Goal: Task Accomplishment & Management: Complete application form

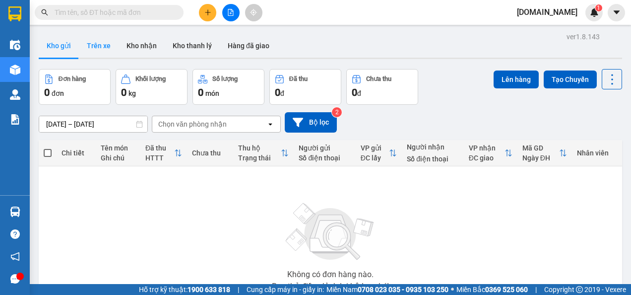
click at [91, 40] on button "Trên xe" at bounding box center [99, 46] width 40 height 24
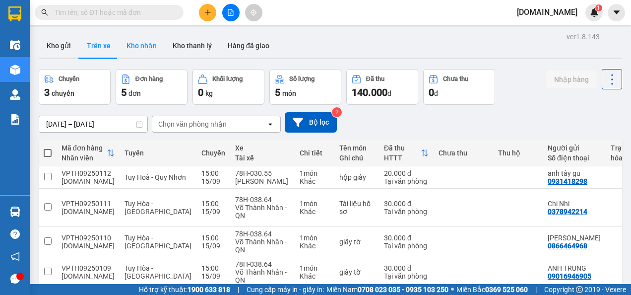
click at [142, 44] on button "Kho nhận" at bounding box center [142, 46] width 46 height 24
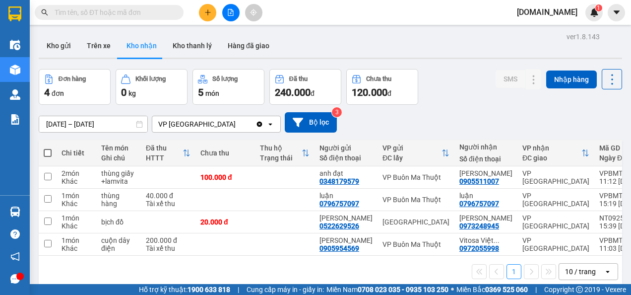
click at [257, 121] on icon "Clear value" at bounding box center [259, 124] width 8 height 8
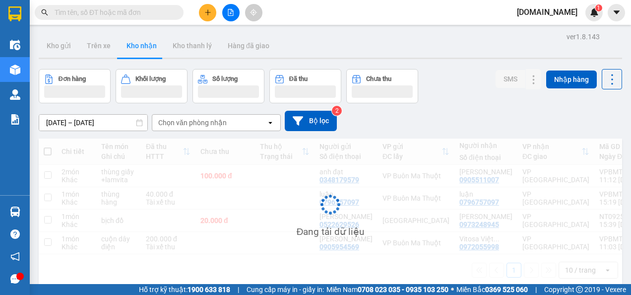
click at [231, 120] on div "Chọn văn phòng nhận" at bounding box center [209, 123] width 114 height 16
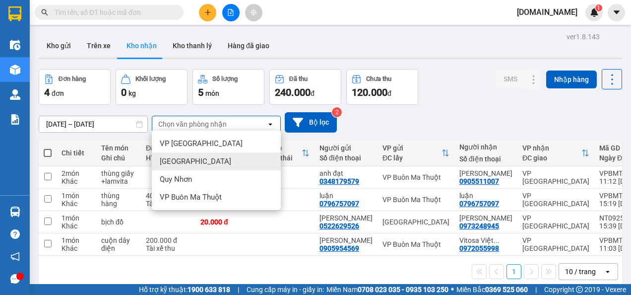
click at [225, 158] on div "[GEOGRAPHIC_DATA]" at bounding box center [216, 161] width 129 height 18
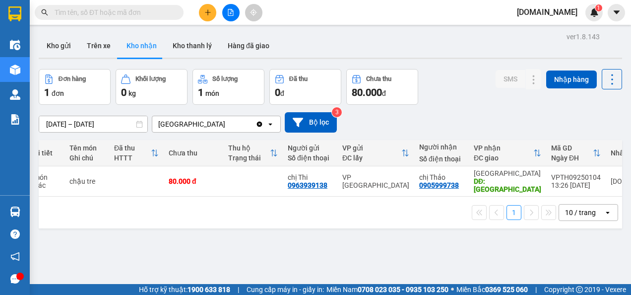
scroll to position [0, 58]
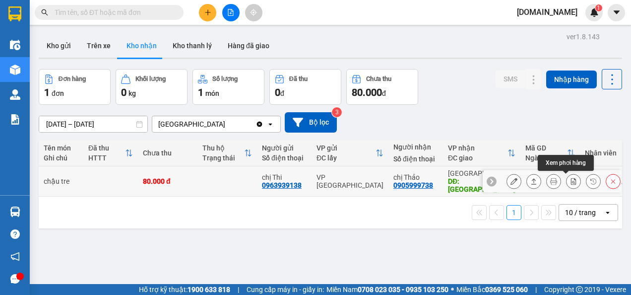
click at [571, 181] on icon at bounding box center [573, 181] width 5 height 7
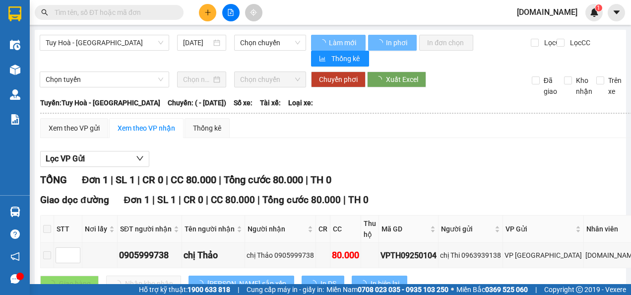
type input "[DATE]"
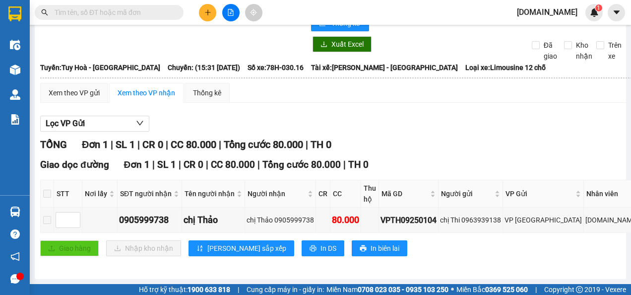
scroll to position [63, 0]
click at [370, 242] on span "In biên lai" at bounding box center [384, 247] width 29 height 11
click at [320, 242] on span "In DS" at bounding box center [328, 247] width 16 height 11
click at [370, 242] on span "In biên lai" at bounding box center [384, 247] width 29 height 11
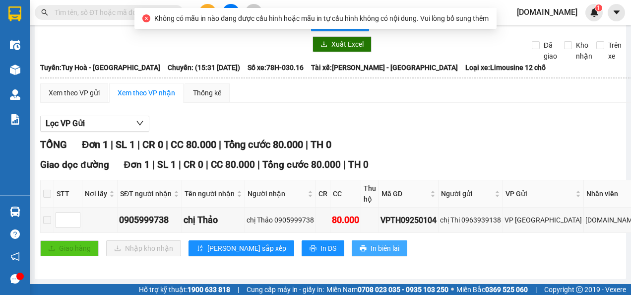
click at [370, 242] on span "In biên lai" at bounding box center [384, 247] width 29 height 11
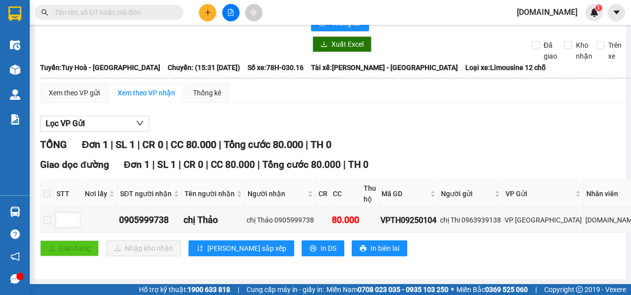
click at [169, 9] on input "text" at bounding box center [113, 12] width 117 height 11
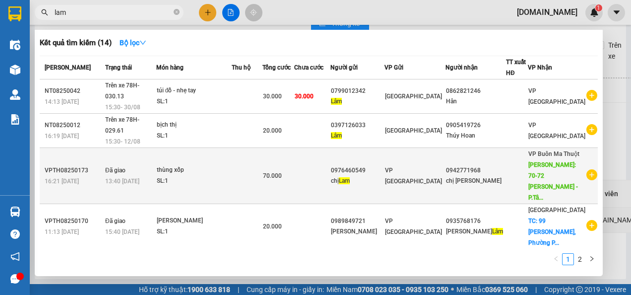
type input "lam"
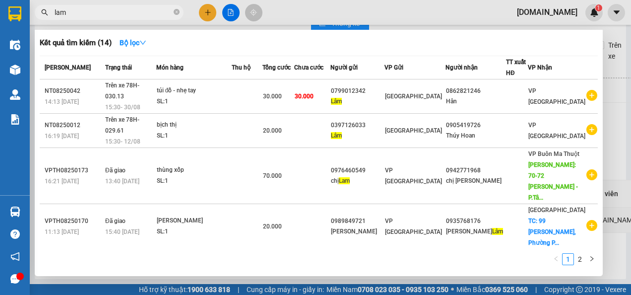
click at [501, 120] on div "0905419726" at bounding box center [476, 125] width 60 height 10
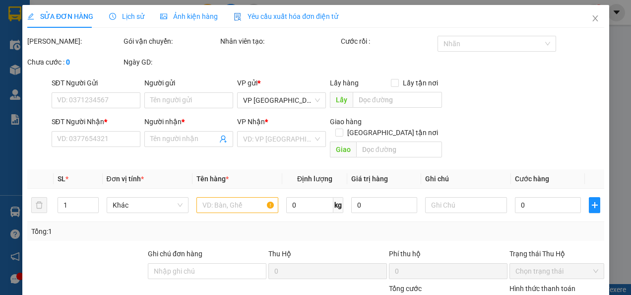
type input "0397126033"
type input "Lâm"
type input "0905419726"
type input "Thúy Hoan"
type input "20.000"
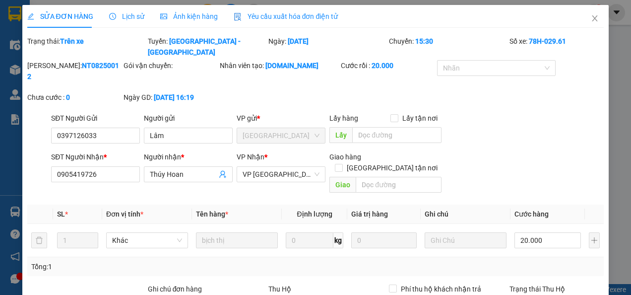
checkbox input "true"
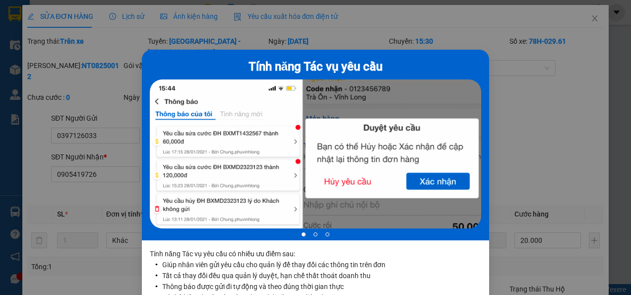
click at [427, 181] on div at bounding box center [315, 155] width 331 height 152
click at [117, 163] on div "Tính năng Tác vụ yêu cầu 1 of 3 Tính năng Tác vụ yêu cầu có nhiều ưu điểm sau: …" at bounding box center [315, 147] width 631 height 295
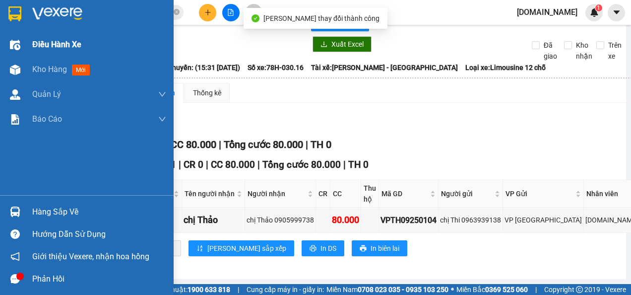
click at [67, 47] on span "Điều hành xe" at bounding box center [56, 44] width 49 height 12
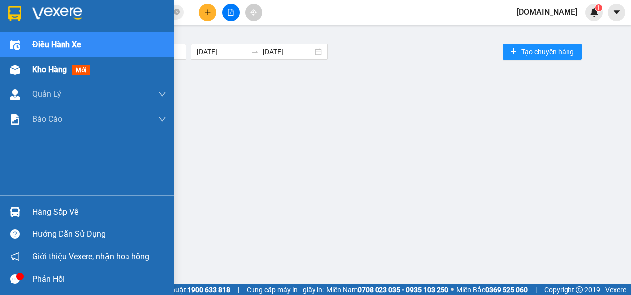
click at [67, 76] on div "Kho hàng mới" at bounding box center [99, 69] width 134 height 25
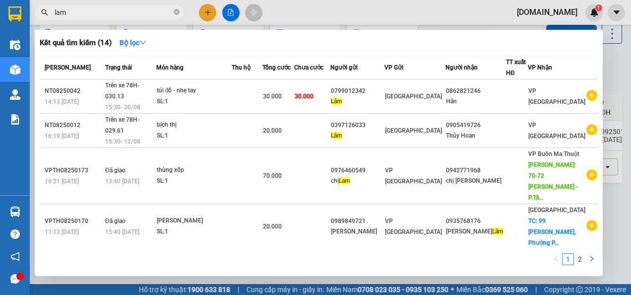
click at [110, 9] on input "lam" at bounding box center [113, 12] width 117 height 11
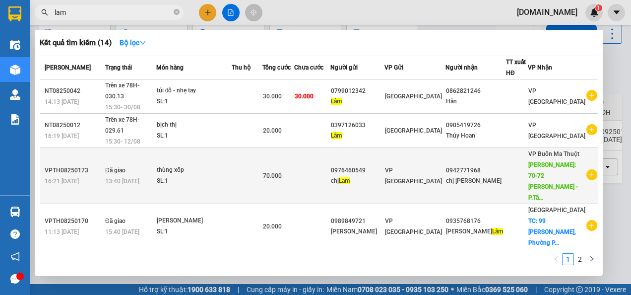
click at [330, 162] on td at bounding box center [312, 176] width 36 height 56
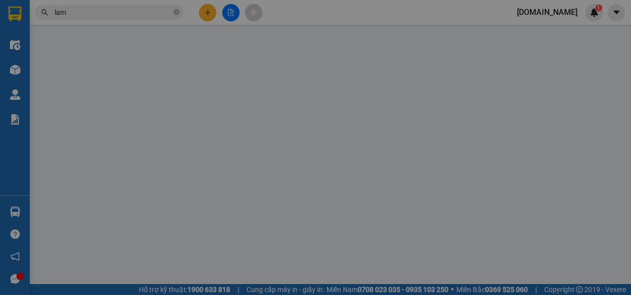
type input "0976460549"
type input "chị [PERSON_NAME]"
type input "0942771968"
type input "chị [PERSON_NAME]"
type input "70-72 [PERSON_NAME] - P.Tân Thành -[GEOGRAPHIC_DATA]"
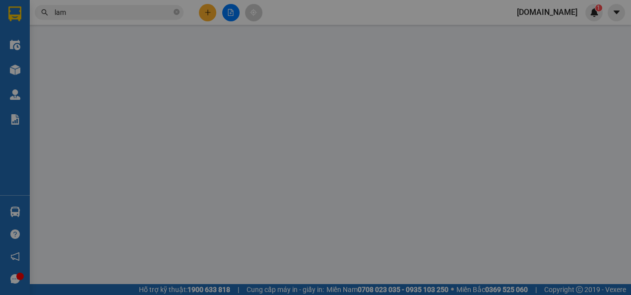
type input "70.000"
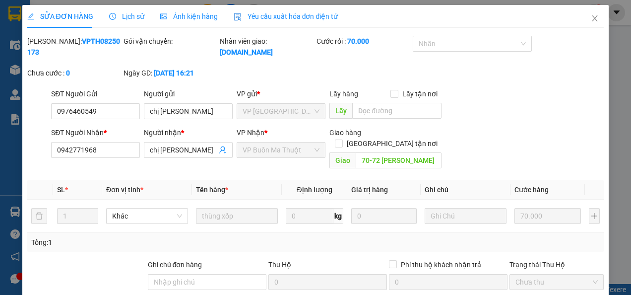
click at [256, 22] on div "Yêu cầu xuất hóa đơn điện tử" at bounding box center [286, 16] width 105 height 23
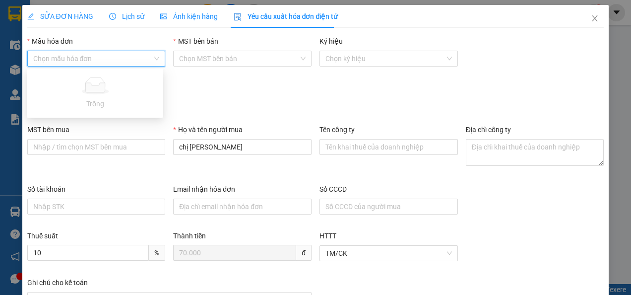
click at [144, 59] on input "Mẫu hóa đơn" at bounding box center [93, 58] width 120 height 15
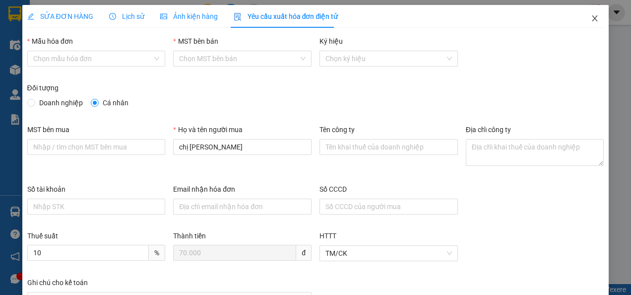
click at [592, 19] on icon "close" at bounding box center [594, 18] width 5 height 6
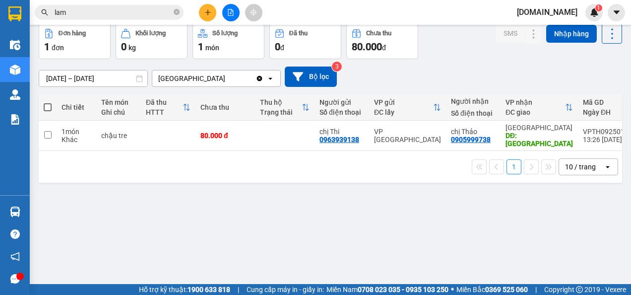
click at [108, 16] on input "lam" at bounding box center [113, 12] width 117 height 11
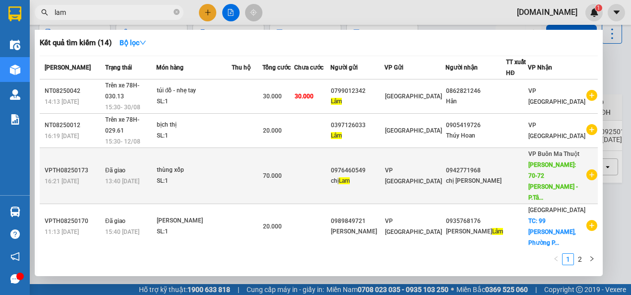
click at [586, 169] on icon "plus-circle" at bounding box center [591, 174] width 11 height 11
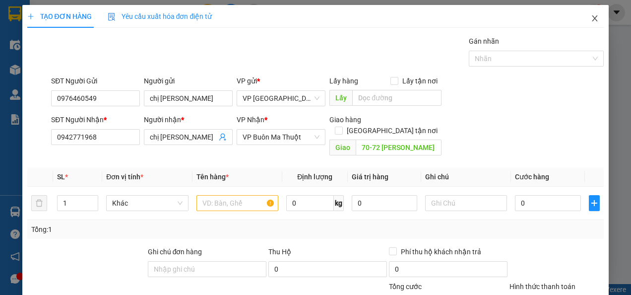
click at [591, 19] on icon "close" at bounding box center [595, 18] width 8 height 8
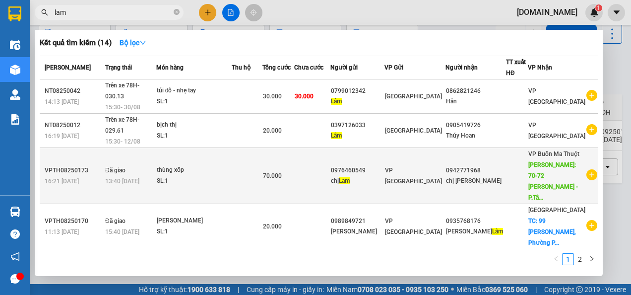
click at [252, 168] on td at bounding box center [247, 176] width 31 height 56
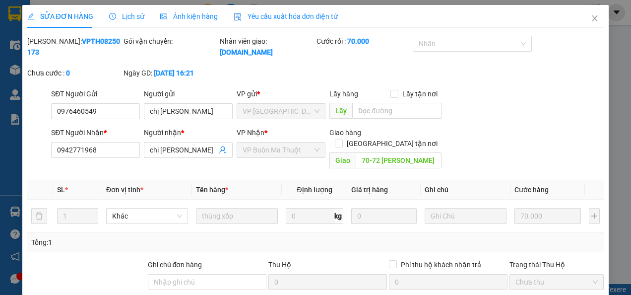
click at [193, 16] on span "Ảnh kiện hàng" at bounding box center [189, 16] width 58 height 8
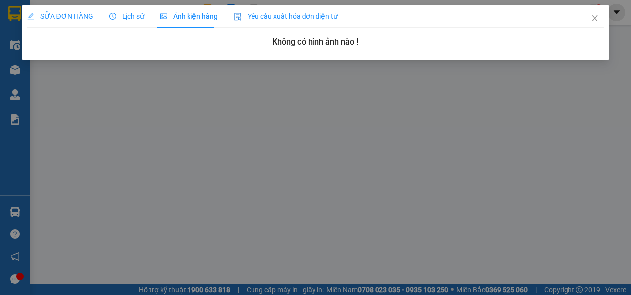
click at [116, 16] on span "Lịch sử" at bounding box center [126, 16] width 35 height 8
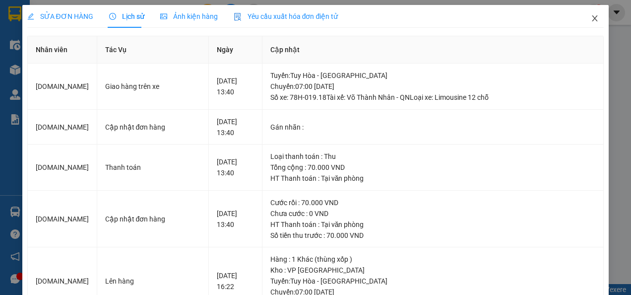
click at [582, 18] on span "Close" at bounding box center [595, 19] width 28 height 28
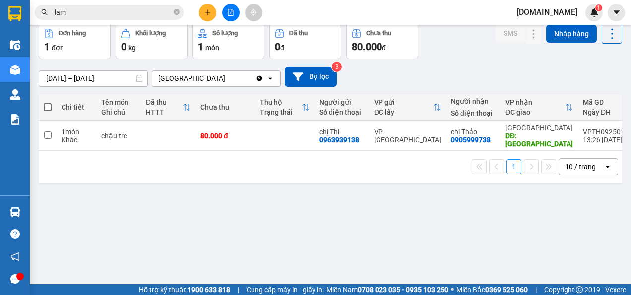
click at [121, 10] on input "lam" at bounding box center [113, 12] width 117 height 11
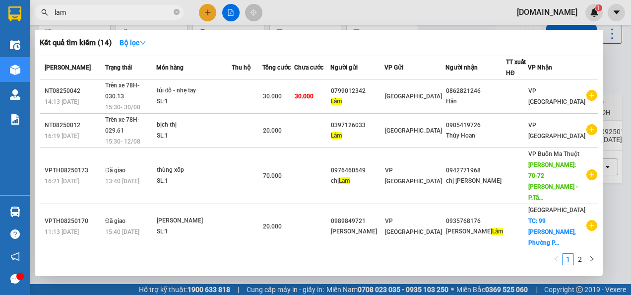
click at [146, 6] on span "lam" at bounding box center [109, 12] width 149 height 15
click at [115, 10] on input "lam" at bounding box center [113, 12] width 117 height 11
click at [176, 13] on icon "close-circle" at bounding box center [177, 12] width 6 height 6
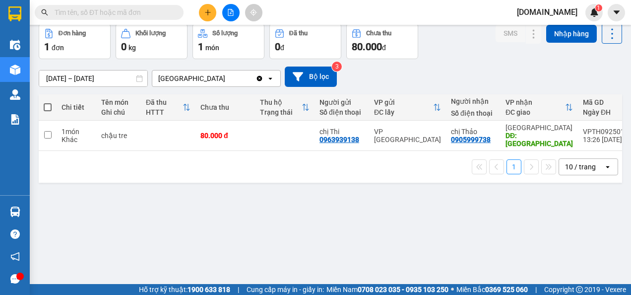
click at [244, 12] on button "Hàng đã giao" at bounding box center [249, 0] width 58 height 24
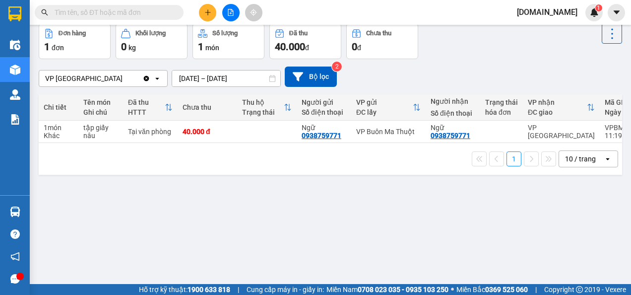
click at [221, 125] on div "ver 1.8.143 Kho gửi Trên xe Kho nhận Kho thanh [PERSON_NAME] đã giao Đơn hàng 1…" at bounding box center [330, 131] width 591 height 295
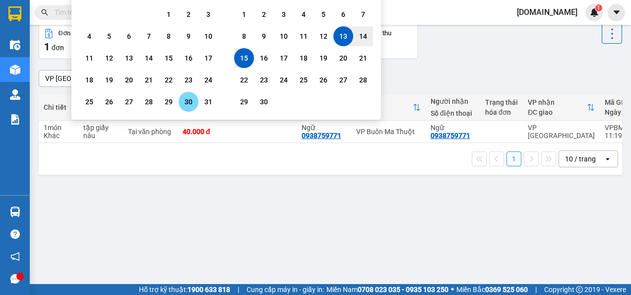
click at [188, 108] on div "30" at bounding box center [188, 102] width 14 height 12
click at [191, 108] on div "30" at bounding box center [188, 102] width 14 height 12
type input "[DATE] – [DATE]"
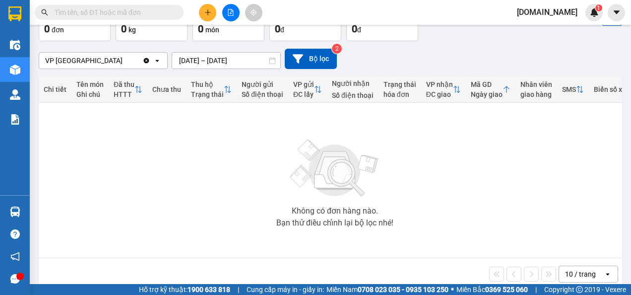
click at [146, 63] on icon "Clear value" at bounding box center [146, 60] width 5 height 5
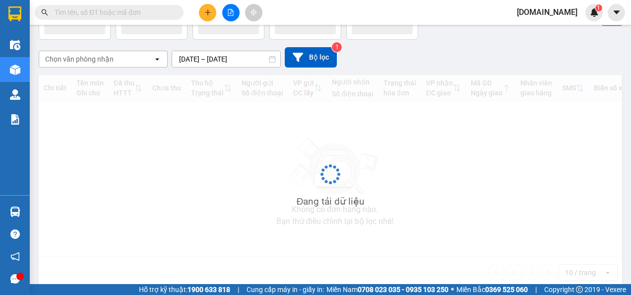
click at [106, 64] on div "Chọn văn phòng nhận" at bounding box center [79, 59] width 68 height 10
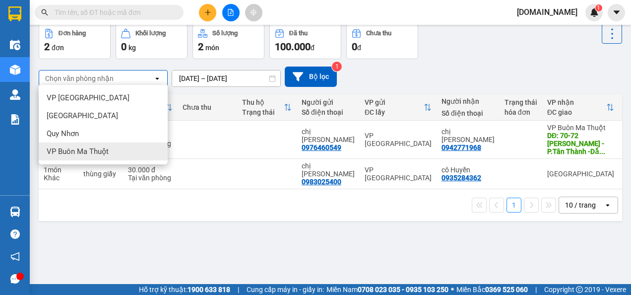
click at [113, 160] on div "VP Buôn Ma Thuột" at bounding box center [103, 151] width 129 height 18
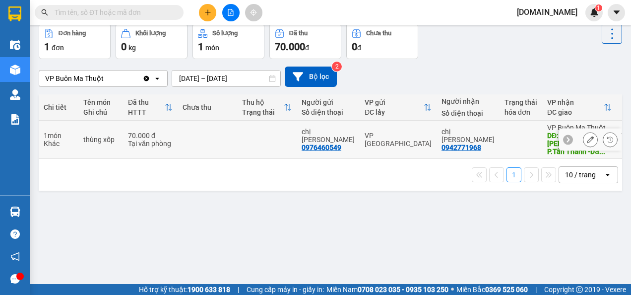
click at [583, 148] on button at bounding box center [590, 139] width 14 height 17
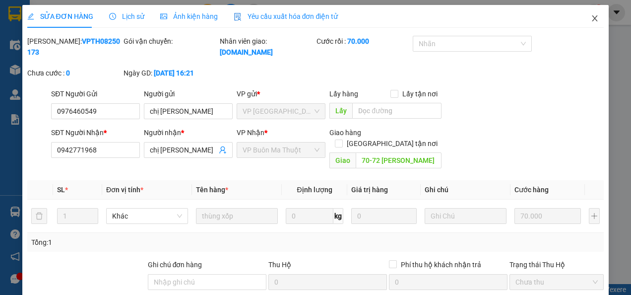
click at [591, 17] on icon "close" at bounding box center [595, 18] width 8 height 8
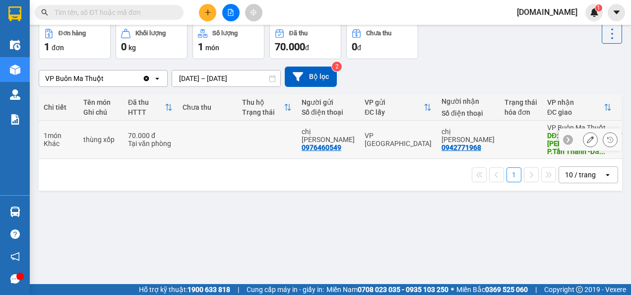
click at [564, 143] on icon at bounding box center [567, 139] width 7 height 7
click at [614, 142] on icon at bounding box center [615, 139] width 3 height 5
click at [608, 41] on icon at bounding box center [612, 34] width 14 height 14
click at [606, 143] on icon at bounding box center [609, 139] width 7 height 7
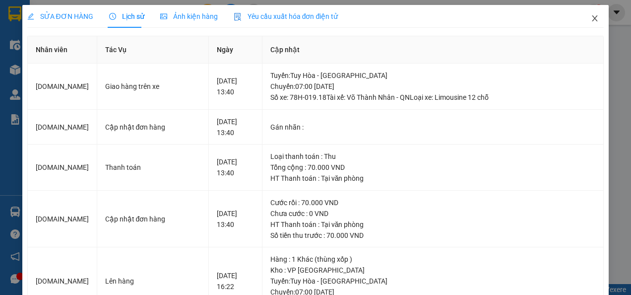
click at [591, 18] on icon "close" at bounding box center [595, 18] width 8 height 8
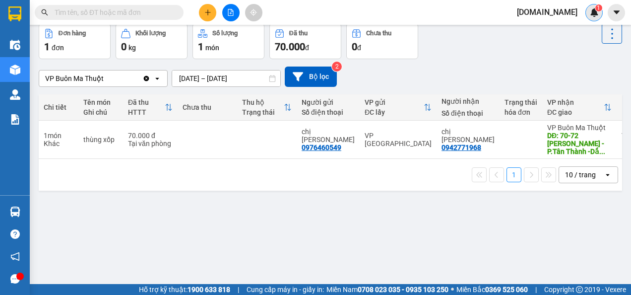
click at [598, 14] on img at bounding box center [594, 12] width 9 height 9
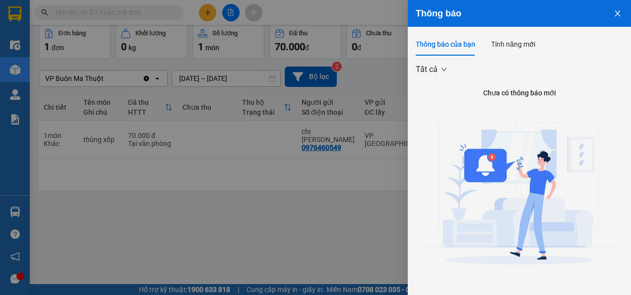
click at [349, 242] on div at bounding box center [315, 147] width 631 height 295
